Goal: Information Seeking & Learning: Learn about a topic

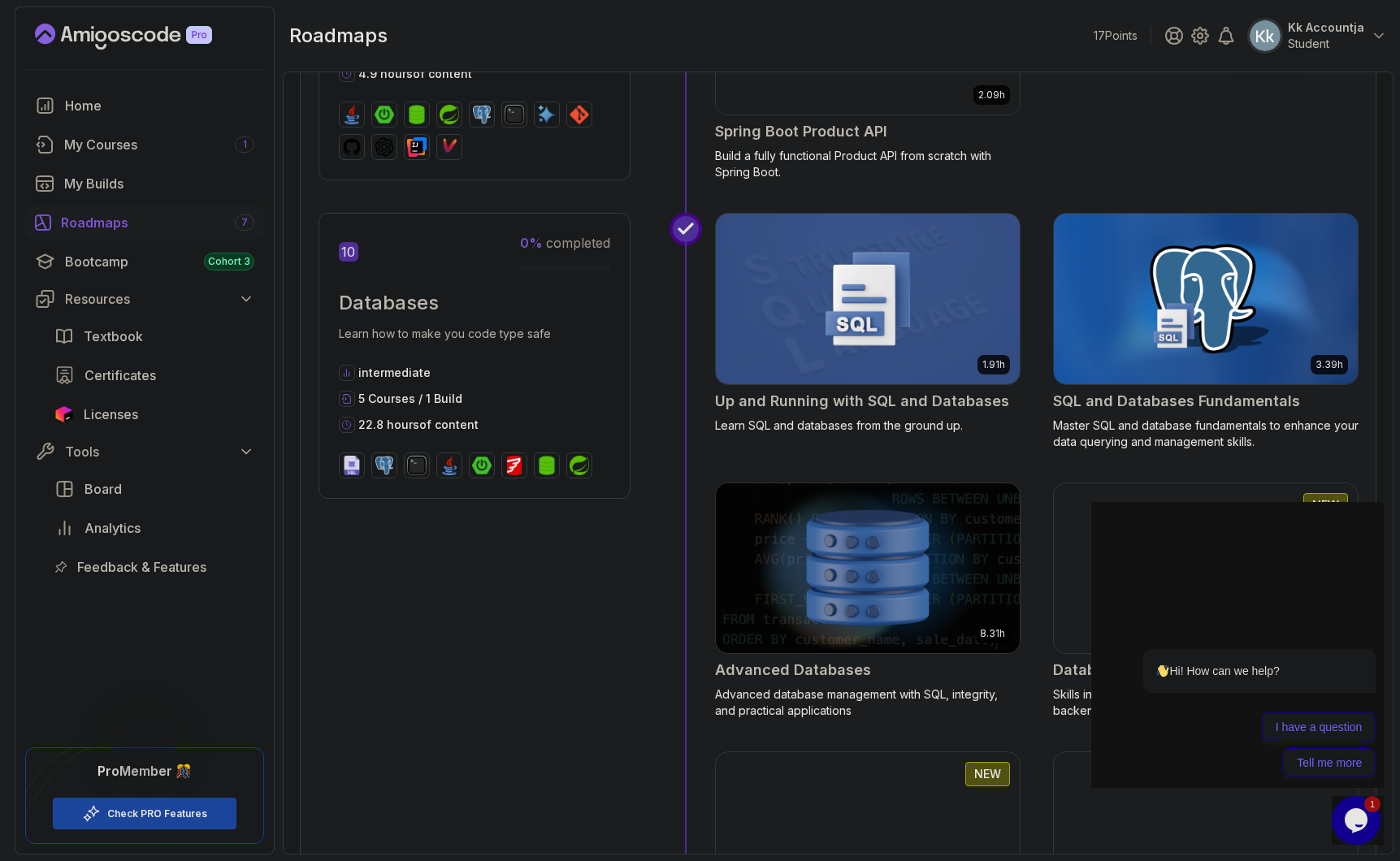
scroll to position [4097, 0]
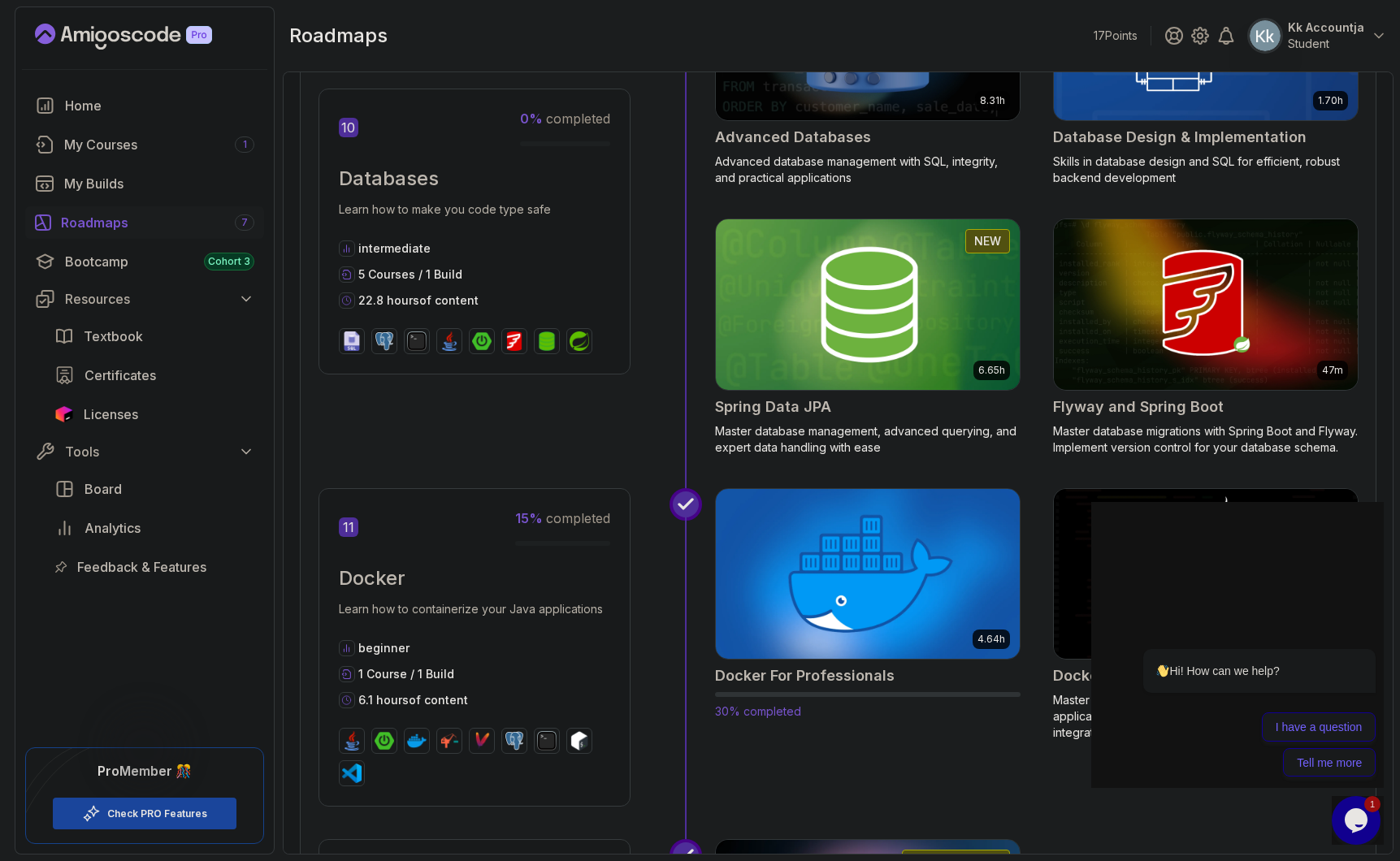
click at [877, 601] on img at bounding box center [867, 573] width 319 height 178
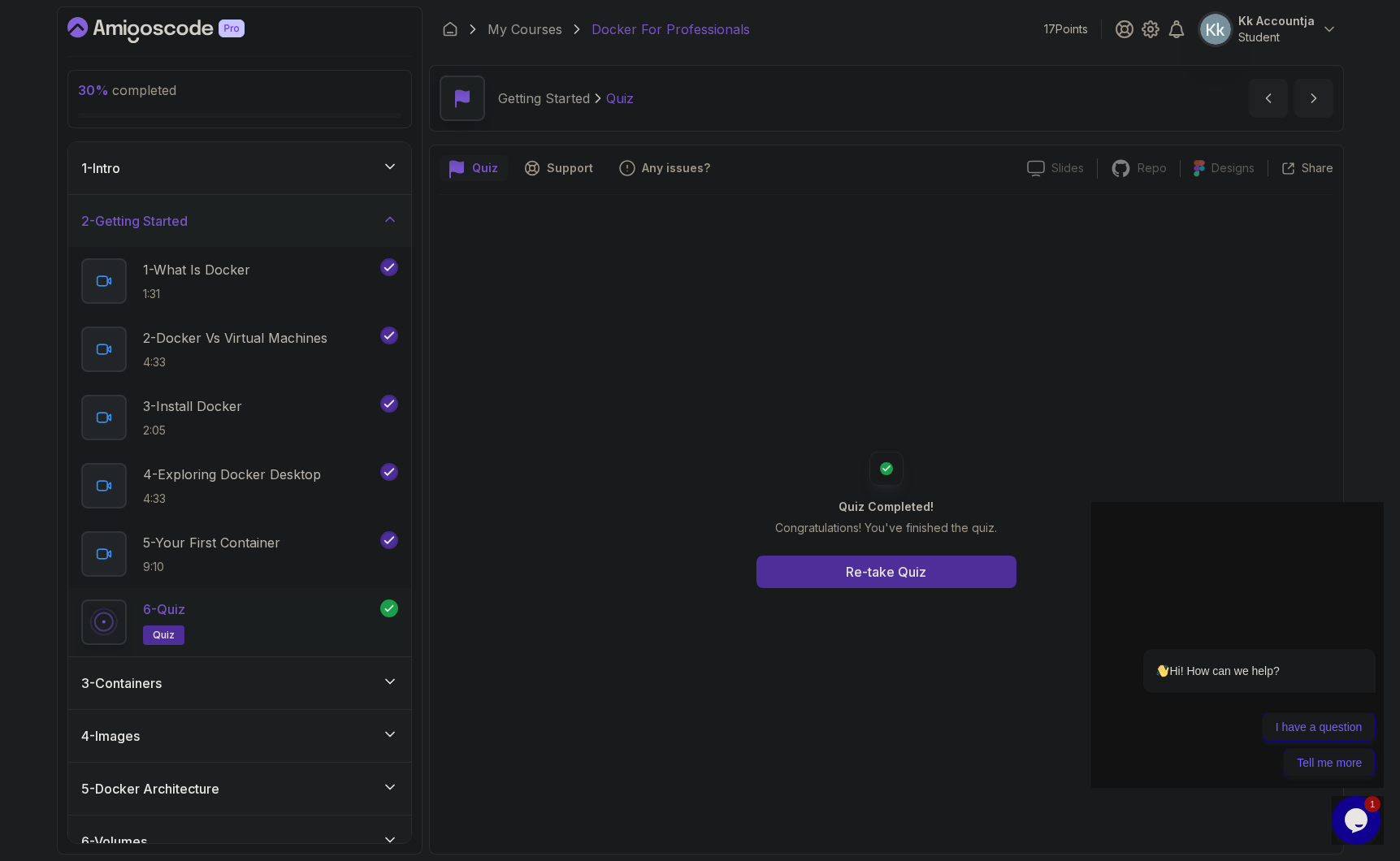
click at [291, 195] on div "2 - Getting Started" at bounding box center [240, 221] width 343 height 52
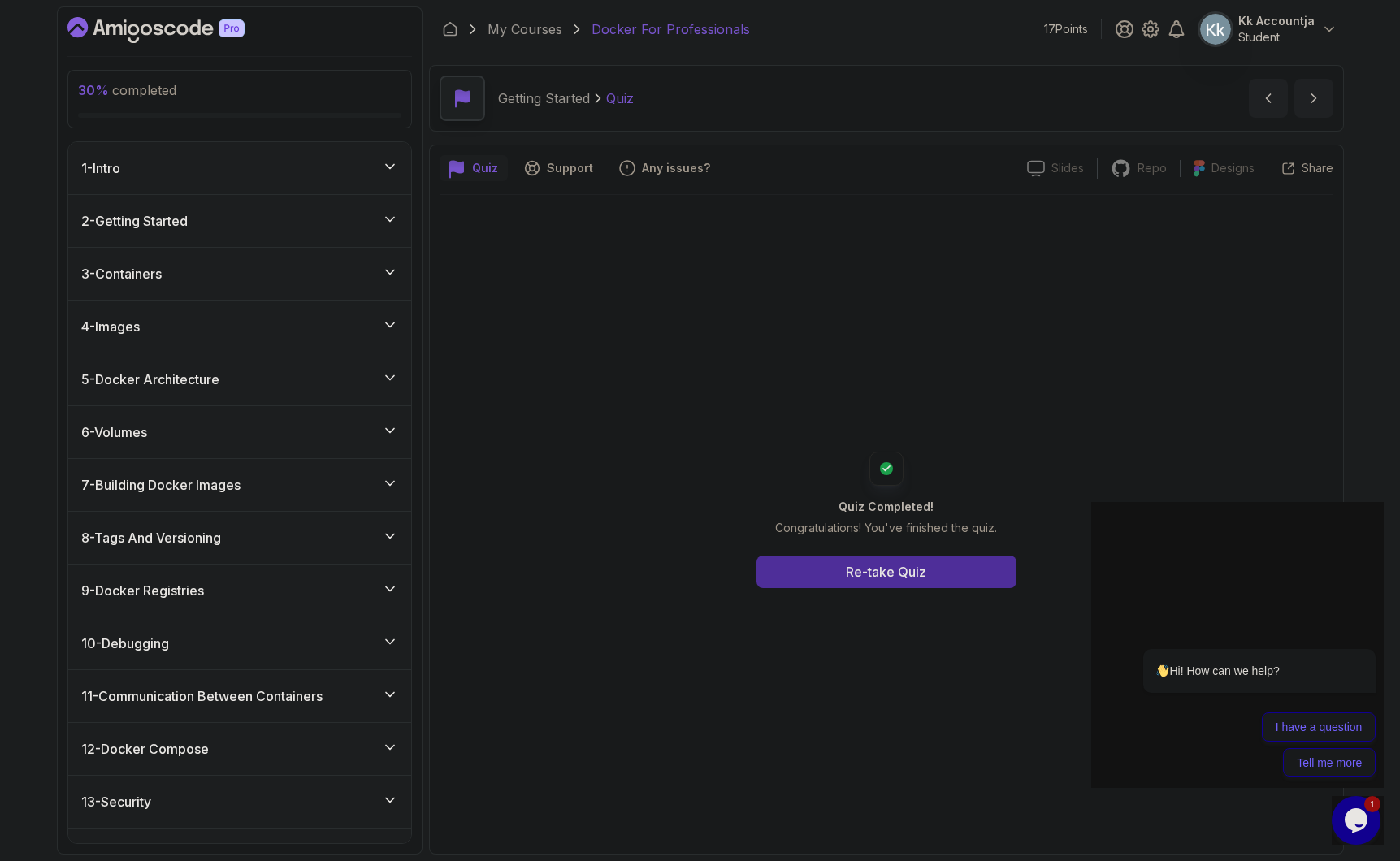
click at [282, 578] on div "9 - Docker Registries" at bounding box center [240, 590] width 343 height 52
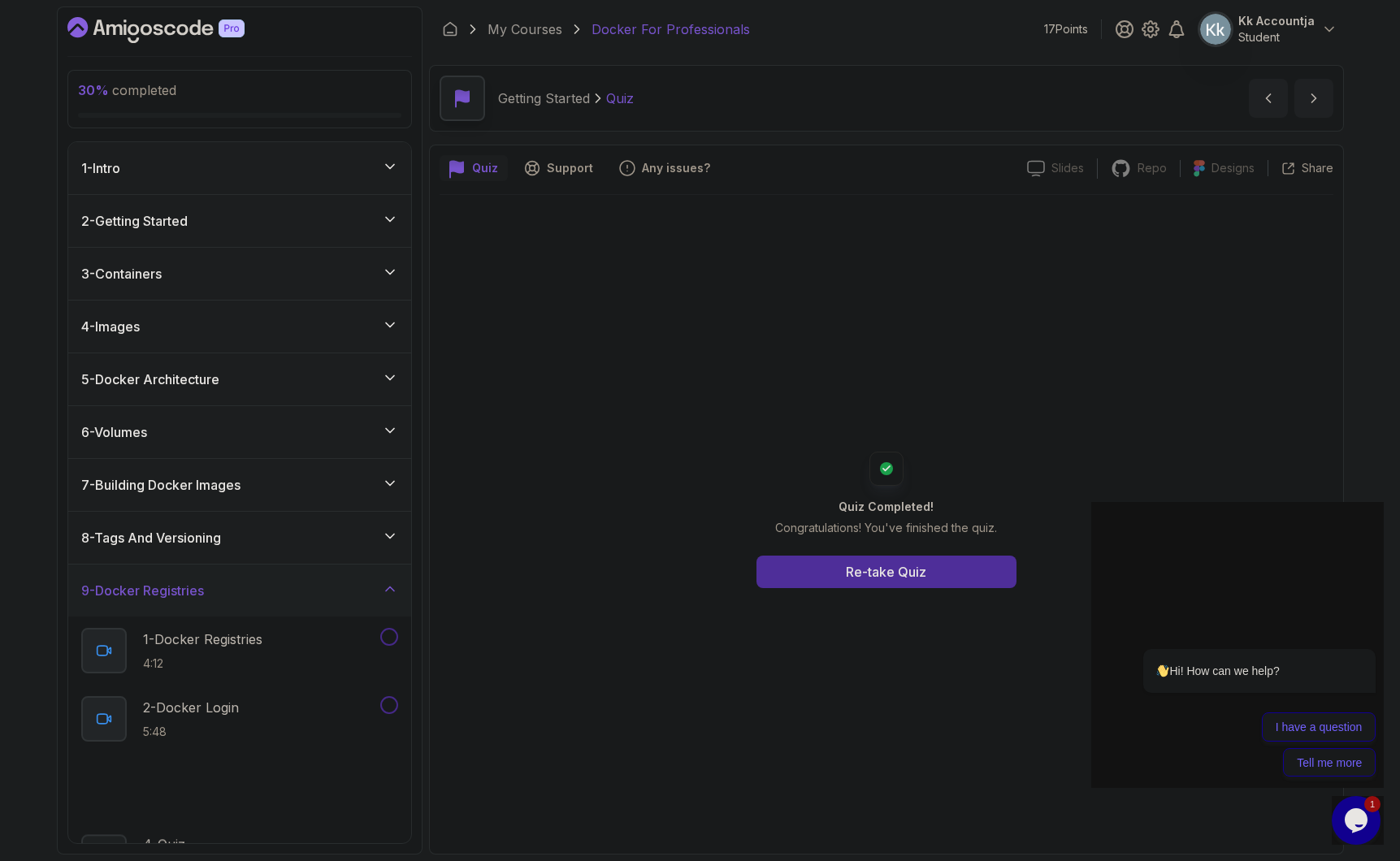
click at [278, 577] on div "9 - Docker Registries" at bounding box center [240, 590] width 343 height 52
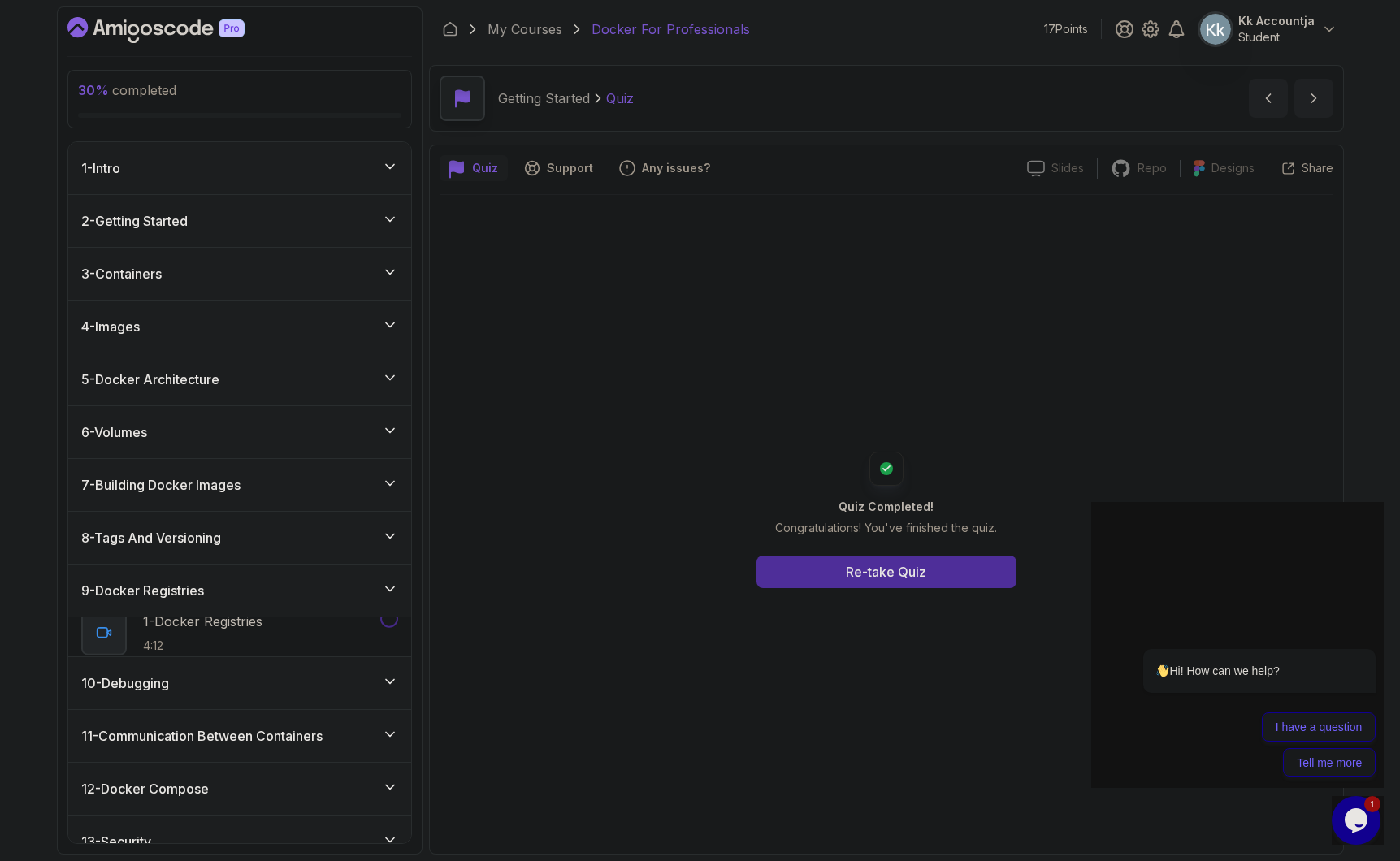
click at [290, 537] on div "8 - Tags And Versioning" at bounding box center [240, 538] width 317 height 20
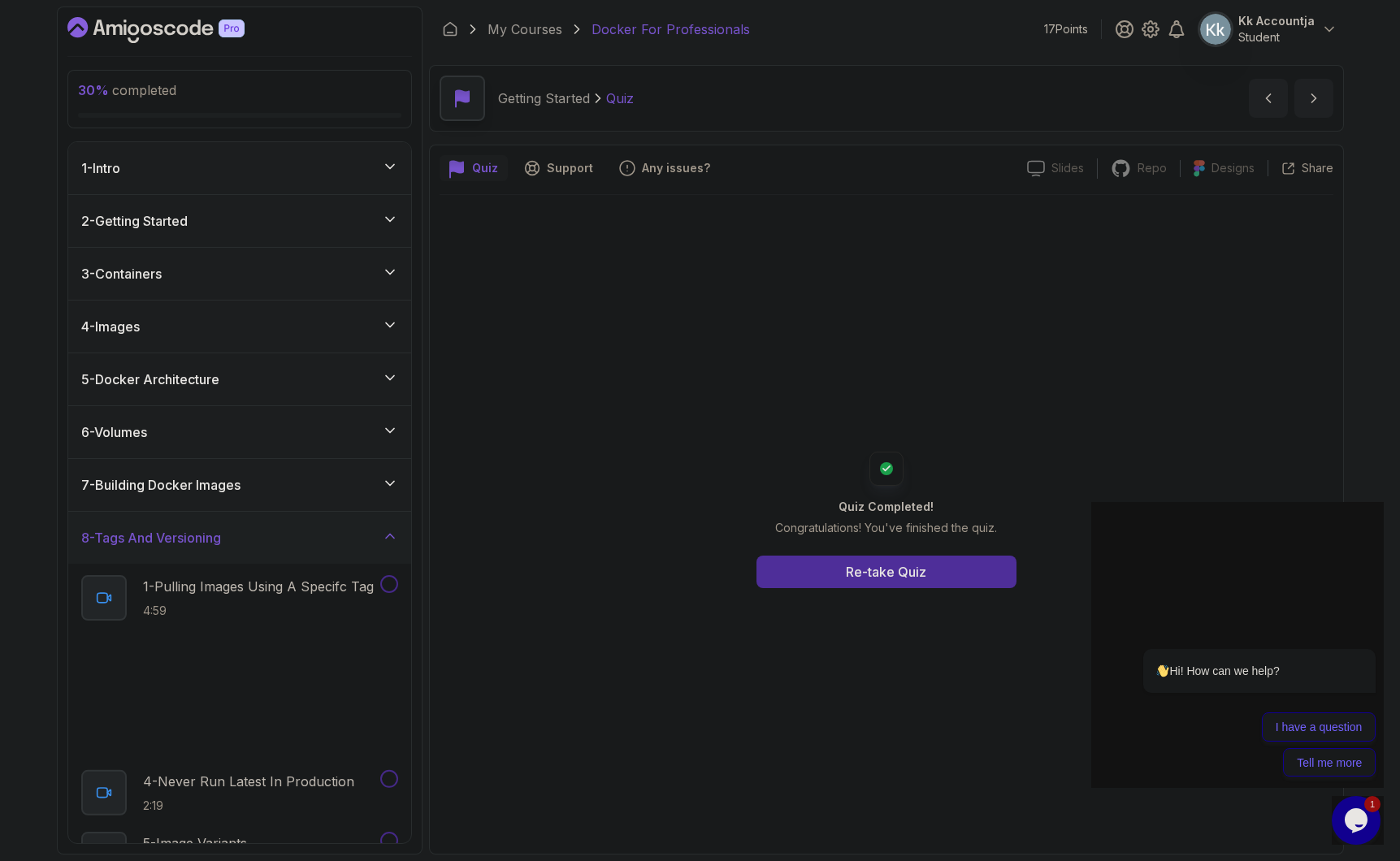
drag, startPoint x: 290, startPoint y: 537, endPoint x: 301, endPoint y: 489, distance: 49.2
click at [290, 536] on div "8 - Tags And Versioning" at bounding box center [240, 538] width 317 height 20
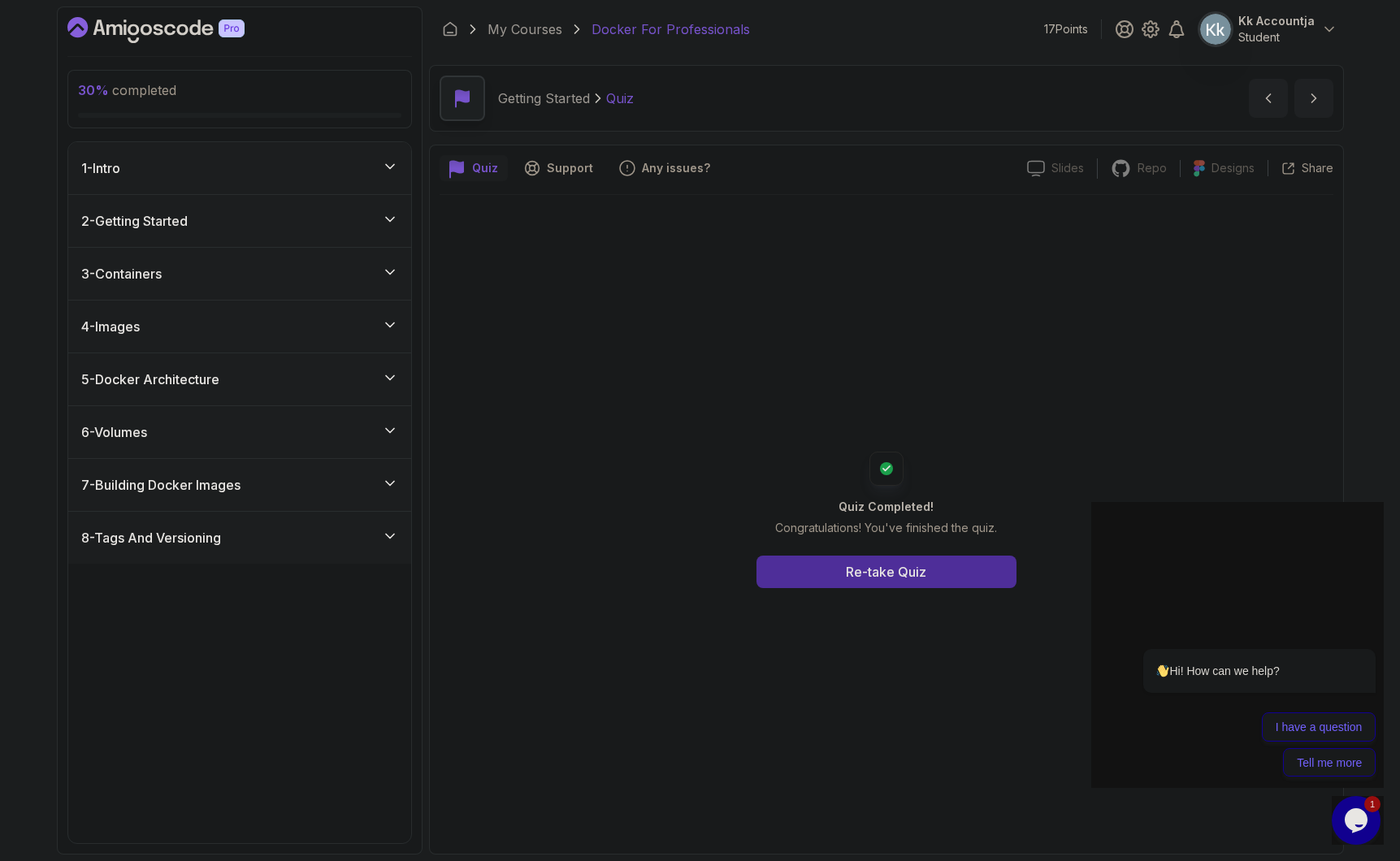
click at [312, 450] on div "6 - Volumes" at bounding box center [240, 432] width 343 height 52
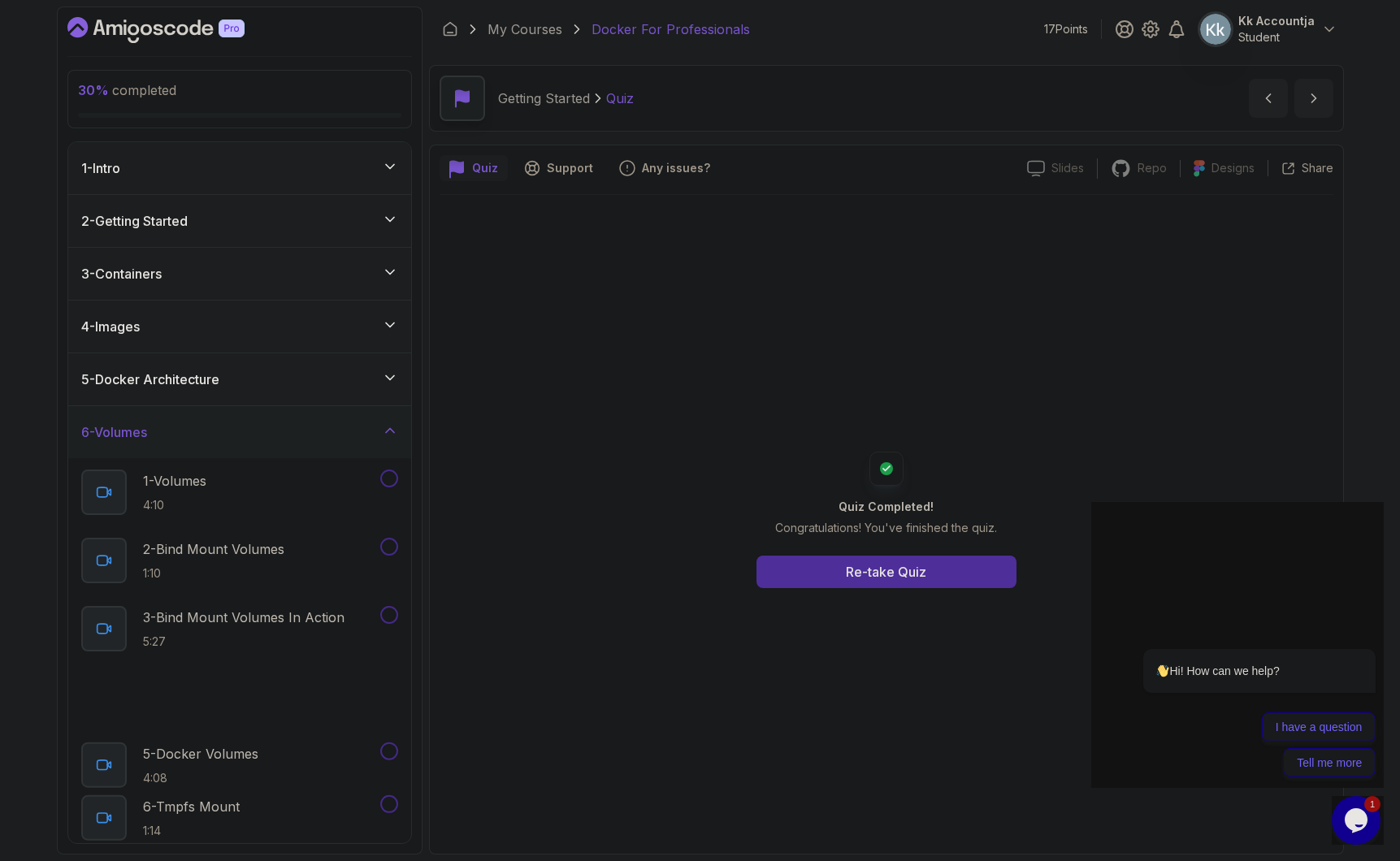
click at [309, 439] on div "6 - Volumes" at bounding box center [240, 432] width 317 height 20
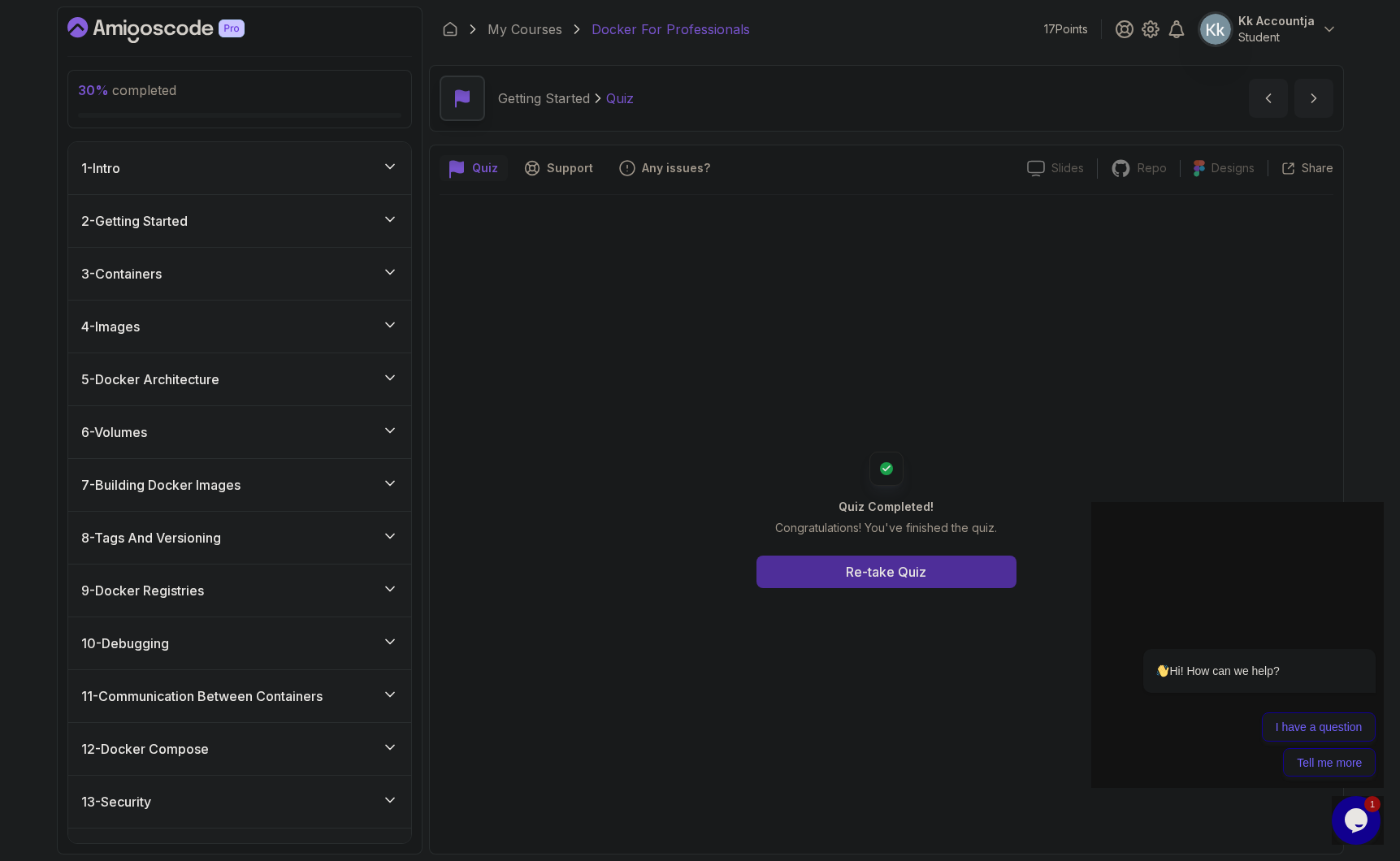
click at [323, 358] on div "5 - Docker Architecture" at bounding box center [240, 379] width 343 height 52
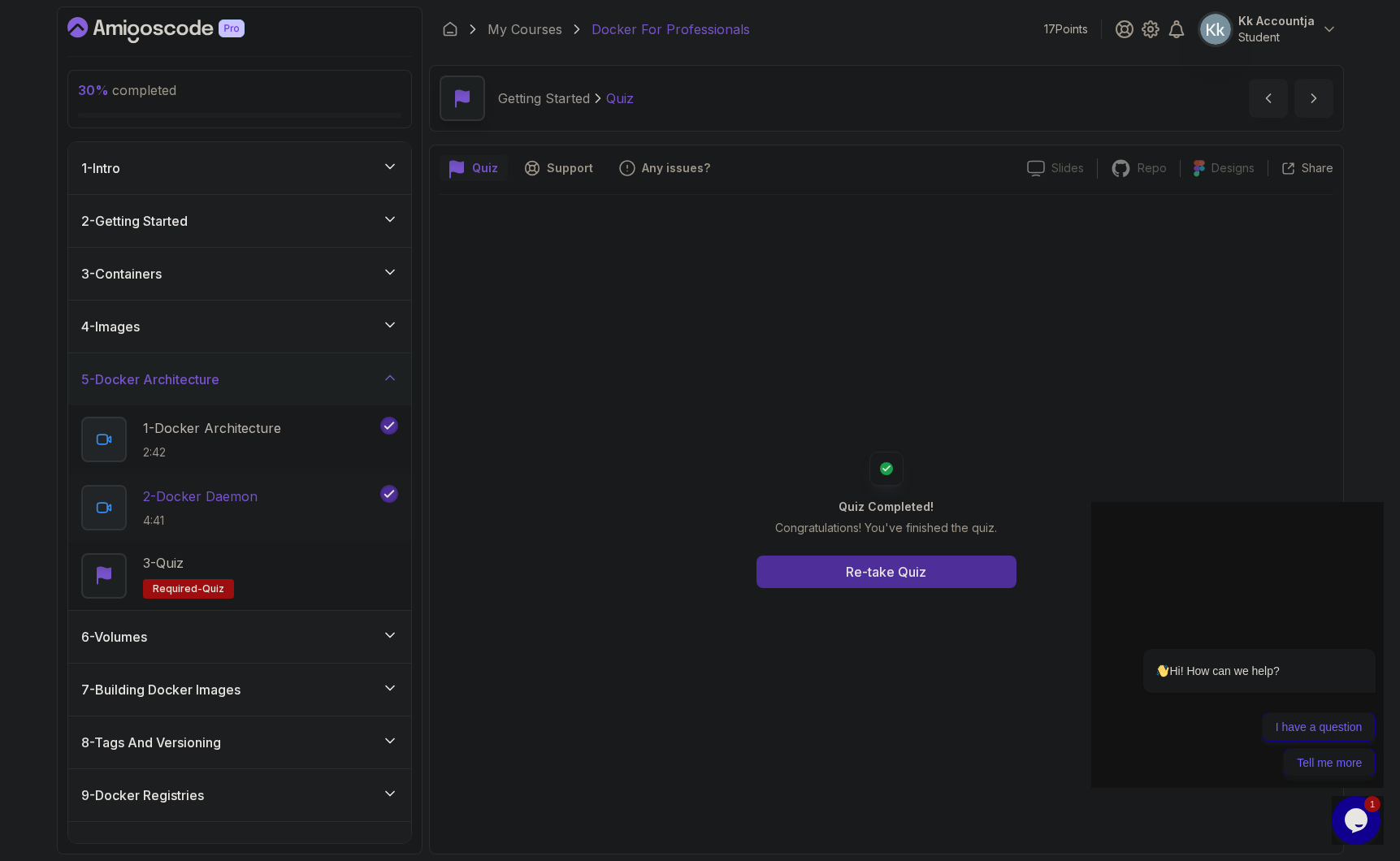
click at [303, 485] on div "2 - Docker Daemon 4:41" at bounding box center [228, 508] width 296 height 46
click at [847, 577] on button "Start" at bounding box center [887, 575] width 260 height 33
